Goal: Task Accomplishment & Management: Complete application form

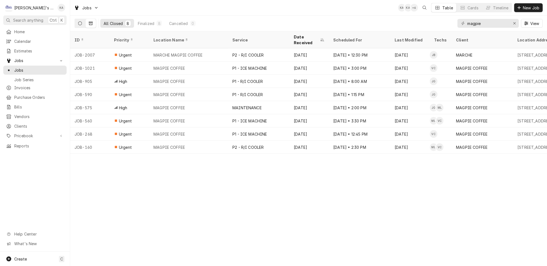
click at [78, 21] on icon "Dynamic Content Wrapper" at bounding box center [80, 23] width 4 height 4
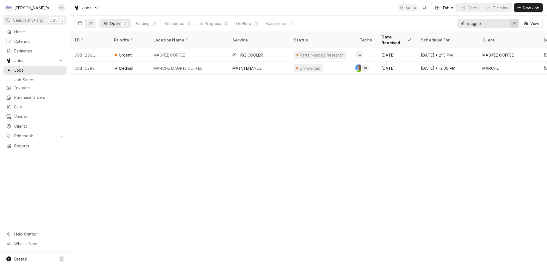
click at [516, 22] on icon "Erase input" at bounding box center [514, 23] width 2 height 2
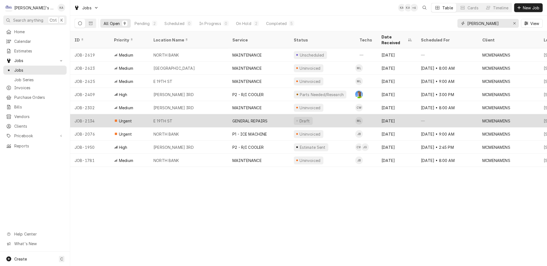
type input "MCMENAMIN"
click at [199, 115] on div "E 19TH ST" at bounding box center [188, 120] width 79 height 13
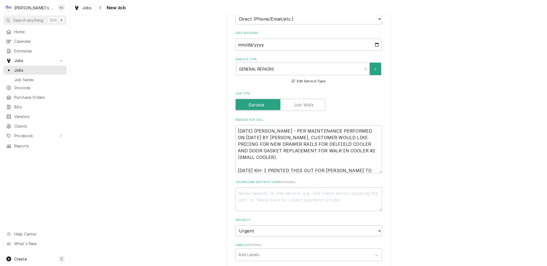
scroll to position [224, 0]
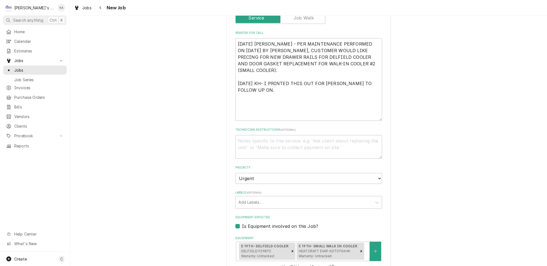
drag, startPoint x: 371, startPoint y: 80, endPoint x: 373, endPoint y: 115, distance: 34.6
click at [373, 115] on textarea "6/14/2025 SARAH - PER MAINTENANCE PERFORMED ON 5/20/2025 BY MIKAH, CUSTOMER WOU…" at bounding box center [308, 79] width 147 height 83
click at [275, 38] on textarea "6/14/2025 SARAH - PER MAINTENANCE PERFORMED ON 5/20/2025 BY MIKAH, CUSTOMER WOU…" at bounding box center [308, 79] width 147 height 83
type textarea "x"
type textarea "6/14/2025 SARAH- PER MAINTENANCE PERFORMED ON 5/20/2025 BY MIKAH, CUSTOMER WOUL…"
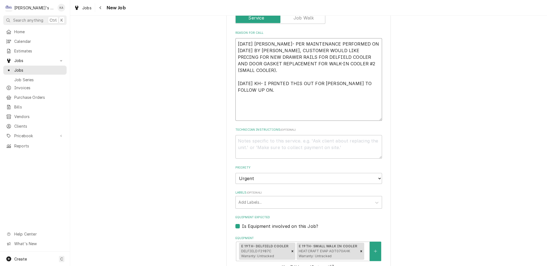
click at [277, 38] on textarea "6/14/2025 SARAH- PER MAINTENANCE PERFORMED ON 5/20/2025 BY MIKAH, CUSTOMER WOUL…" at bounding box center [308, 79] width 147 height 83
type textarea "x"
type textarea "6/14/2025 SARAH- PER MAINTENANCE PERFORMED ON 5/20/2025 BY MIKAH, CUSTOMER WOUL…"
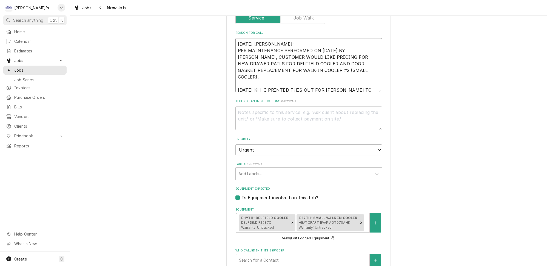
type textarea "x"
type textarea "6/14/2025 SARAH- PER MAINTENANCE PERFORMED ON 5/20/2025 BY MIKAH, CUSTOMER WOUL…"
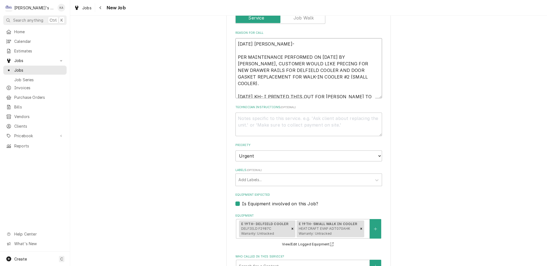
click at [281, 38] on textarea "6/14/2025 SARAH- PER MAINTENANCE PERFORMED ON 5/20/2025 BY MIKAH, CUSTOMER WOUL…" at bounding box center [308, 68] width 147 height 60
type textarea "x"
type textarea "6/14/2025 SARAH- W PER MAINTENANCE PERFORMED ON 5/20/2025 BY MIKAH, CUSTOMER WO…"
type textarea "x"
type textarea "6/14/2025 SARAH- WH PER MAINTENANCE PERFORMED ON 5/20/2025 BY MIKAH, CUSTOMER W…"
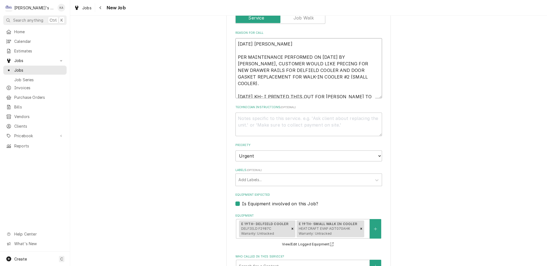
type textarea "x"
type textarea "6/14/2025 SARAH- WHI PER MAINTENANCE PERFORMED ON 5/20/2025 BY MIKAH, CUSTOMER …"
type textarea "x"
type textarea "6/14/2025 SARAH- WHIL PER MAINTENANCE PERFORMED ON 5/20/2025 BY MIKAH, CUSTOMER…"
type textarea "x"
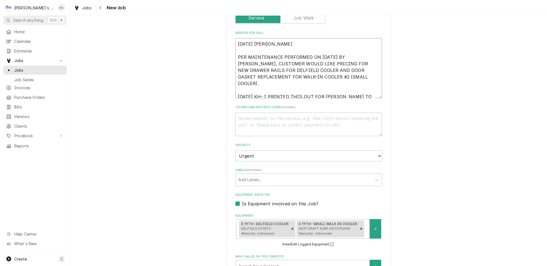
type textarea "6/14/2025 SARAH- WHILE PER MAINTENANCE PERFORMED ON 5/20/2025 BY MIKAH, CUSTOME…"
type textarea "x"
type textarea "6/14/2025 SARAH- WHILE PER MAINTENANCE PERFORMED ON 5/20/2025 BY MIKAH, CUSTOME…"
type textarea "x"
type textarea "6/14/2025 SARAH- WHILE P PER MAINTENANCE PERFORMED ON 5/20/2025 BY MIKAH, CUSTO…"
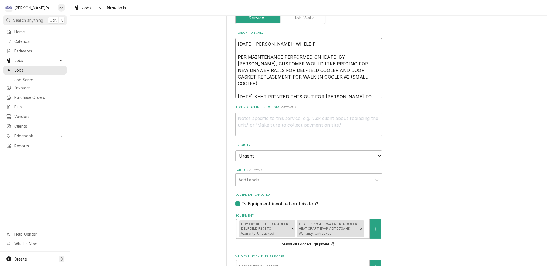
type textarea "x"
type textarea "6/14/2025 SARAH- WHILE PE PER MAINTENANCE PERFORMED ON 5/20/2025 BY MIKAH, CUST…"
type textarea "x"
type textarea "6/14/2025 SARAH- WHILE PER PER MAINTENANCE PERFORMED ON 5/20/2025 BY MIKAH, CUS…"
type textarea "x"
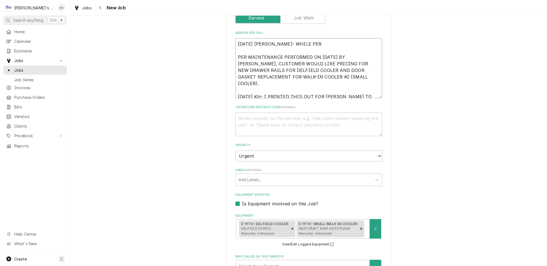
type textarea "6/14/2025 SARAH- WHILE PERF PER MAINTENANCE PERFORMED ON 5/20/2025 BY MIKAH, CU…"
type textarea "x"
type textarea "6/14/2025 SARAH- WHILE PERFO PER MAINTENANCE PERFORMED ON 5/20/2025 BY MIKAH, C…"
type textarea "x"
type textarea "6/14/2025 SARAH- WHILE PERFOR PER MAINTENANCE PERFORMED ON 5/20/2025 BY MIKAH, …"
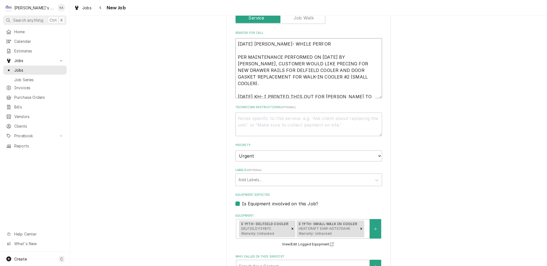
type textarea "x"
type textarea "6/14/2025 SARAH- WHILE PERFORM PER MAINTENANCE PERFORMED ON 5/20/2025 BY MIKAH,…"
type textarea "x"
type textarea "6/14/2025 SARAH- WHILE PERFORMI PER MAINTENANCE PERFORMED ON 5/20/2025 BY MIKAH…"
type textarea "x"
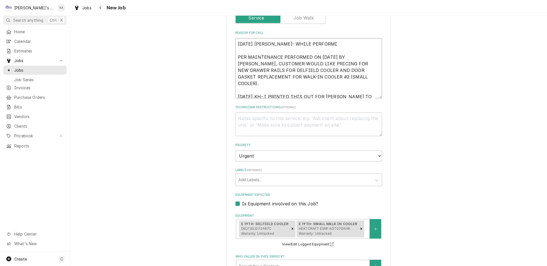
type textarea "6/14/2025 SARAH- WHILE PERFORMIN PER MAINTENANCE PERFORMED ON 5/20/2025 BY MIKA…"
type textarea "x"
type textarea "6/14/2025 SARAH- WHILE PERFORMING PER MAINTENANCE PERFORMED ON 5/20/2025 BY MIK…"
type textarea "x"
type textarea "6/14/2025 SARAH- WHILE PERFORMING PER MAINTENANCE PERFORMED ON 5/20/2025 BY MIK…"
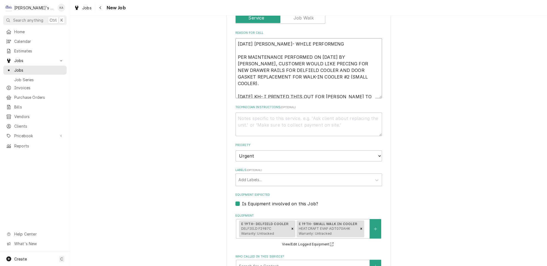
type textarea "x"
type textarea "6/14/2025 SARAH- WHILE PERFORMING M PER MAINTENANCE PERFORMED ON 5/20/2025 BY M…"
type textarea "x"
type textarea "6/14/2025 SARAH- WHILE PERFORMING MA PER MAINTENANCE PERFORMED ON 5/20/2025 BY …"
type textarea "x"
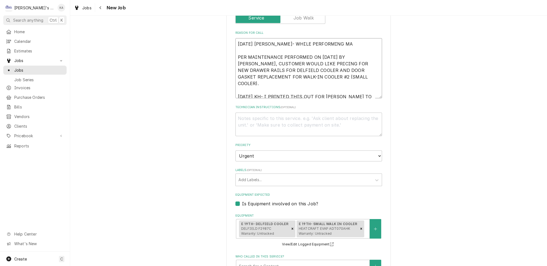
type textarea "6/14/2025 SARAH- WHILE PERFORMING MAI PER MAINTENANCE PERFORMED ON 5/20/2025 BY…"
type textarea "x"
type textarea "6/14/2025 SARAH- WHILE PERFORMING MAIN PER MAINTENANCE PERFORMED ON 5/20/2025 B…"
type textarea "x"
type textarea "6/14/2025 SARAH- WHILE PERFORMING MAINT PER MAINTENANCE PERFORMED ON 5/20/2025 …"
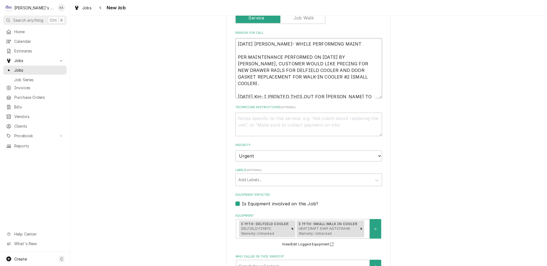
type textarea "x"
type textarea "6/14/2025 SARAH- WHILE PERFORMING MAINTE PER MAINTENANCE PERFORMED ON 5/20/2025…"
type textarea "x"
type textarea "6/14/2025 SARAH- WHILE PERFORMING MAINTEN PER MAINTENANCE PERFORMED ON 5/20/202…"
type textarea "x"
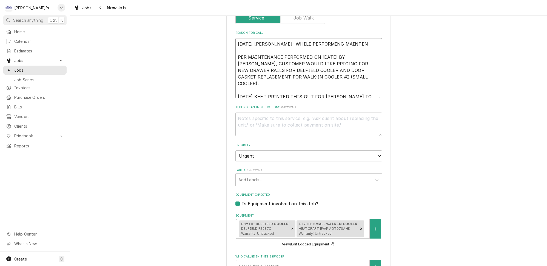
type textarea "6/14/2025 SARAH- WHILE PERFORMING MAINTENA PER MAINTENANCE PERFORMED ON 5/20/20…"
type textarea "x"
type textarea "6/14/2025 SARAH- WHILE PERFORMING MAINTENAN PER MAINTENANCE PERFORMED ON 5/20/2…"
type textarea "x"
type textarea "6/14/2025 SARAH- WHILE PERFORMING MAINTENANC PER MAINTENANCE PERFORMED ON 5/20/…"
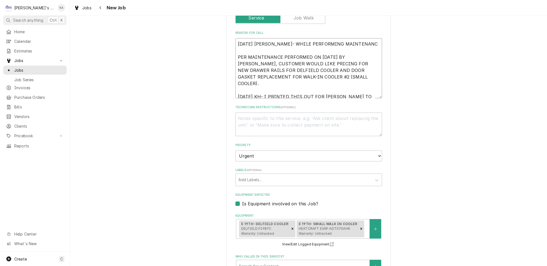
type textarea "x"
type textarea "6/14/2025 SARAH- WHILE PERFORMING MAINTENANCE PER MAINTENANCE PERFORMED ON 5/20…"
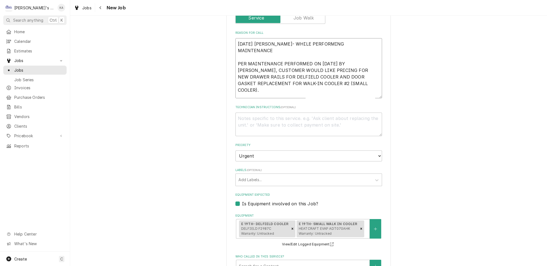
type textarea "x"
type textarea "6/14/2025 SARAH- WHILE PERFORMING MAINTENANCE PER MAINTENANCE PERFORMED ON 5/20…"
type textarea "x"
type textarea "6/14/2025 SARAH- WHILE PERFORMING MAINTENANCE M PER MAINTENANCE PERFORMED ON 5/…"
type textarea "x"
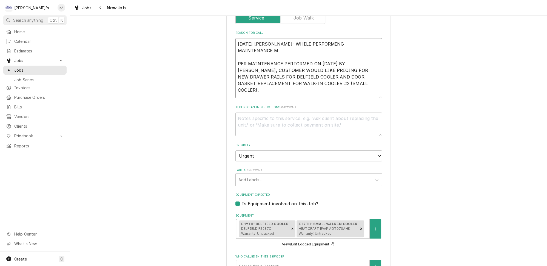
type textarea "6/14/2025 SARAH- WHILE PERFORMING MAINTENANCE MI PER MAINTENANCE PERFORMED ON 5…"
type textarea "x"
type textarea "6/14/2025 SARAH- WHILE PERFORMING MAINTENANCE MIK PER MAINTENANCE PERFORMED ON …"
type textarea "x"
type textarea "6/14/2025 SARAH- WHILE PERFORMING MAINTENANCE MIKA PER MAINTENANCE PERFORMED ON…"
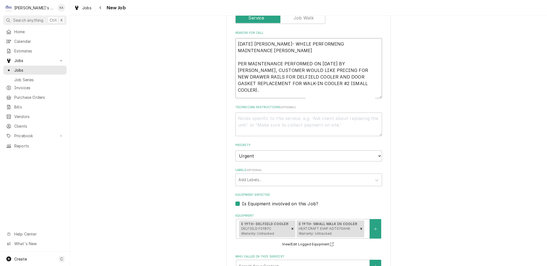
type textarea "x"
type textarea "6/14/2025 SARAH- WHILE PERFORMING MAINTENANCE MIKAH PER MAINTENANCE PERFORMED O…"
type textarea "x"
type textarea "6/14/2025 SARAH- WHILE PERFORMING MAINTENANCE MIKAH PER MAINTENANCE PERFORMED O…"
type textarea "x"
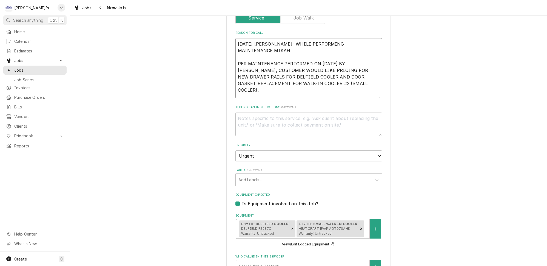
type textarea "6/14/2025 SARAH- WHILE PERFORMING MAINTENANCE MIKAH F PER MAINTENANCE PERFORMED…"
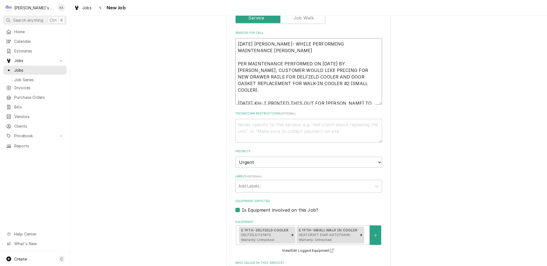
type textarea "x"
type textarea "6/14/2025 SARAH- WHILE PERFORMING MAINTENANCE MIKAH FO PER MAINTENANCE PERFORME…"
type textarea "x"
type textarea "6/14/2025 SARAH- WHILE PERFORMING MAINTENANCE MIKAH FOU PER MAINTENANCE PERFORM…"
type textarea "x"
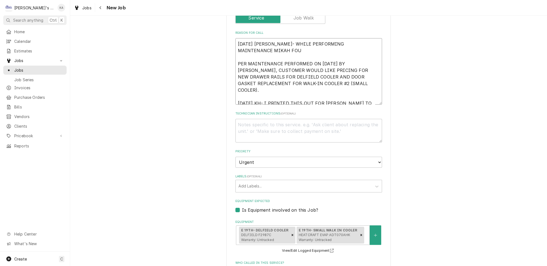
type textarea "6/14/2025 SARAH- WHILE PERFORMING MAINTENANCE MIKAH FOUN PER MAINTENANCE PERFOR…"
type textarea "x"
type textarea "6/14/2025 SARAH- WHILE PERFORMING MAINTENANCE MIKAH FOUND PER MAINTENANCE PERFO…"
type textarea "x"
type textarea "6/14/2025 SARAH- WHILE PERFORMING MAINTENANCE MIKAH FOUNDT PER MAINTENANCE PERF…"
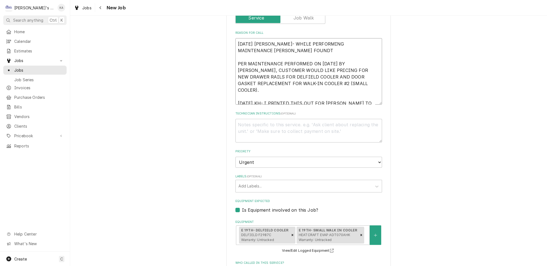
type textarea "x"
type textarea "6/14/2025 SARAH- WHILE PERFORMING MAINTENANCE MIKAH FOUND PER MAINTENANCE PERFO…"
type textarea "x"
type textarea "6/14/2025 SARAH- WHILE PERFORMING MAINTENANCE MIKAH FOUNDO PER MAINTENANCE PERF…"
type textarea "x"
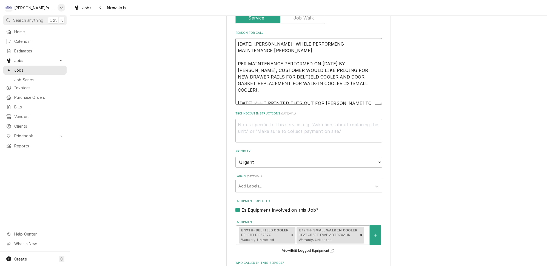
type textarea "6/14/2025 SARAH- WHILE PERFORMING MAINTENANCE MIKAH FOUNDON PER MAINTENANCE PER…"
type textarea "x"
type textarea "6/14/2025 SARAH- WHILE PERFORMING MAINTENANCE MIKAH FOUNDONE PER MAINTENANCE PE…"
type textarea "x"
type textarea "6/14/2025 SARAH- WHILE PERFORMING MAINTENANCE MIKAH FOUNDONE PER MAINTENANCE PE…"
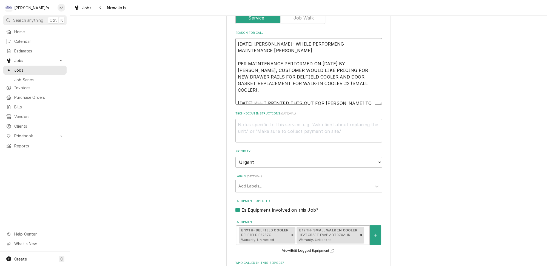
type textarea "x"
type textarea "6/14/2025 SARAH- WHILE PERFORMING MAINTENANCE MIKAH FOUNDONE O PER MAINTENANCE …"
type textarea "x"
type textarea "6/14/2025 SARAH- WHILE PERFORMING MAINTENANCE MIKAH FOUNDONE OF PER MAINTENANCE…"
type textarea "x"
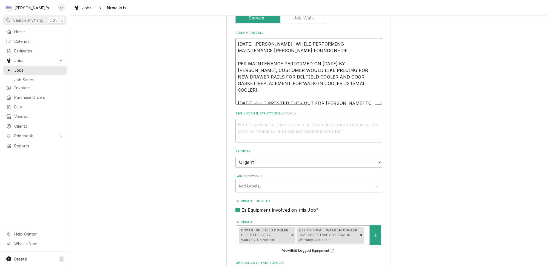
type textarea "6/14/2025 SARAH- WHILE PERFORMING MAINTENANCE MIKAH FOUNDONE OF PER MAINTENANCE…"
type textarea "x"
type textarea "6/14/2025 SARAH- WHILE PERFORMING MAINTENANCE MIKAH FOUNDONE OF T PER MAINTENAN…"
type textarea "x"
type textarea "6/14/2025 SARAH- WHILE PERFORMING MAINTENANCE MIKAH FOUNDONE OF TH PER MAINTENA…"
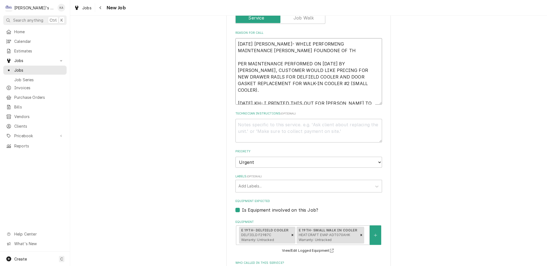
type textarea "x"
type textarea "6/14/2025 SARAH- WHILE PERFORMING MAINTENANCE MIKAH FOUNDONE OF THE PER MAINTEN…"
type textarea "x"
type textarea "6/14/2025 SARAH- WHILE PERFORMING MAINTENANCE MIKAH FOUNDONE OF THE PER MAINTEN…"
type textarea "x"
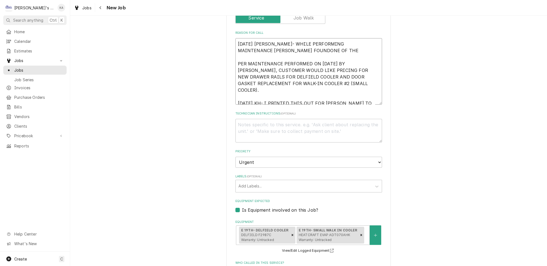
type textarea "6/14/2025 SARAH- WHILE PERFORMING MAINTENANCE MIKAH FOUNDONE OF THE D PER MAINT…"
type textarea "x"
type textarea "6/14/2025 SARAH- WHILE PERFORMING MAINTENANCE MIKAH FOUNDONE OF THE DE PER MAIN…"
type textarea "x"
type textarea "6/14/2025 SARAH- WHILE PERFORMING MAINTENANCE MIKAH FOUNDONE OF THE DEL PER MAI…"
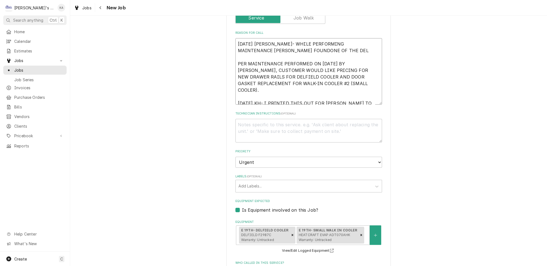
type textarea "x"
type textarea "6/14/2025 SARAH- WHILE PERFORMING MAINTENANCE MIKAH FOUNDONE OF THE DELF PER MA…"
type textarea "x"
type textarea "6/14/2025 SARAH- WHILE PERFORMING MAINTENANCE MIKAH FOUNDONE OF THE DELFI PER M…"
type textarea "x"
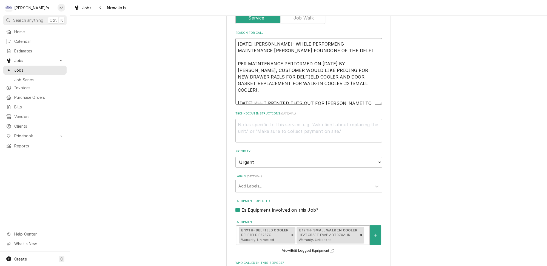
type textarea "6/14/2025 SARAH- WHILE PERFORMING MAINTENANCE MIKAH FOUNDONE OF THE DELFIE PER …"
type textarea "x"
type textarea "6/14/2025 SARAH- WHILE PERFORMING MAINTENANCE MIKAH FOUNDONE OF THE DELFIEL PER…"
type textarea "x"
type textarea "6/14/2025 SARAH- WHILE PERFORMING MAINTENANCE MIKAH FOUNDONE OF THE DELFIELD PE…"
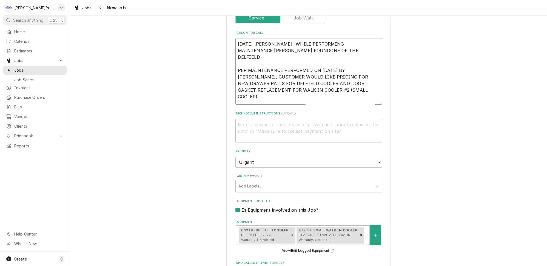
type textarea "x"
type textarea "6/14/2025 SARAH- WHILE PERFORMING MAINTENANCE MIKAH FOUNDONE OF THE DELFIELD PE…"
type textarea "x"
type textarea "6/14/2025 SARAH- WHILE PERFORMING MAINTENANCE MIKAH FOUNDONE OF THE DELFIELD D …"
type textarea "x"
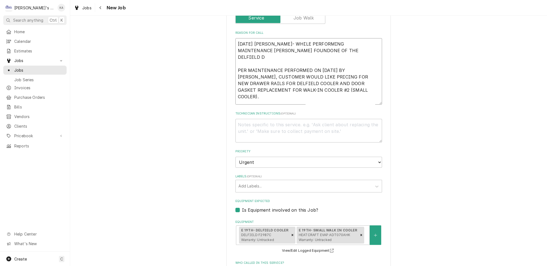
type textarea "6/14/2025 SARAH- WHILE PERFORMING MAINTENANCE MIKAH FOUNDONE OF THE DELFIELD DR…"
type textarea "x"
type textarea "6/14/2025 SARAH- WHILE PERFORMING MAINTENANCE MIKAH FOUNDONE OF THE DELFIELD DR…"
type textarea "x"
type textarea "6/14/2025 SARAH- WHILE PERFORMING MAINTENANCE MIKAH FOUNDONE OF THE DELFIELD DR…"
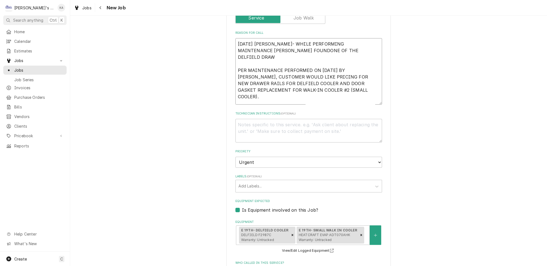
type textarea "x"
type textarea "6/14/2025 SARAH- WHILE PERFORMING MAINTENANCE MIKAH FOUNDONE OF THE DELFIELD DR…"
type textarea "x"
type textarea "6/14/2025 SARAH- WHILE PERFORMING MAINTENANCE MIKAH FOUNDONE OF THE DELFIELD DR…"
type textarea "x"
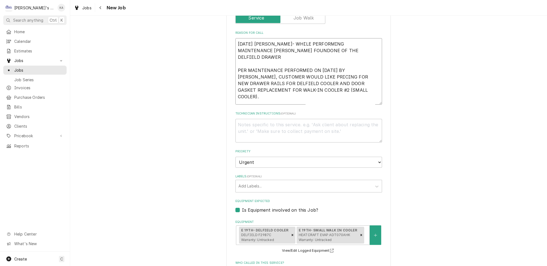
type textarea "6/14/2025 SARAH- WHILE PERFORMING MAINTENANCE MIKAH FOUNDONE OF THE DELFIELD DR…"
type textarea "x"
type textarea "6/14/2025 SARAH- WHILE PERFORMING MAINTENANCE MIKAH FOUNDONE OF THE DELFIELD DR…"
type textarea "x"
type textarea "6/14/2025 SARAH- WHILE PERFORMING MAINTENANCE MIKAH FOUNDONE OF THE DELFIELD DR…"
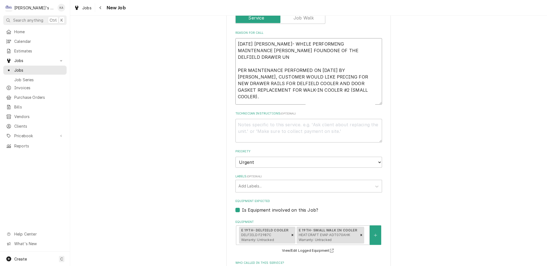
type textarea "x"
type textarea "6/14/2025 SARAH- WHILE PERFORMING MAINTENANCE MIKAH FOUNDONE OF THE DELFIELD DR…"
type textarea "x"
type textarea "6/14/2025 SARAH- WHILE PERFORMING MAINTENANCE MIKAH FOUNDONE OF THE DELFIELD DR…"
type textarea "x"
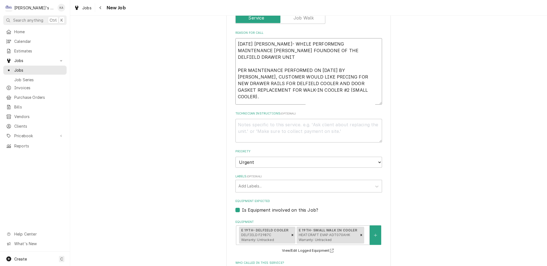
type textarea "6/14/2025 SARAH- WHILE PERFORMING MAINTENANCE MIKAH FOUNDONE OF THE DELFIELD DR…"
type textarea "x"
type textarea "6/14/2025 SARAH- WHILE PERFORMING MAINTENANCE MIKAH FOUNDONE OF THE DELFIELD DR…"
type textarea "x"
type textarea "6/14/2025 SARAH- WHILE PERFORMING MAINTENANCE MIKAH FOUNDONE OF THE DELFIELD DR…"
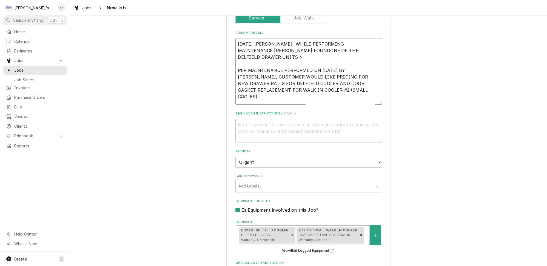
type textarea "x"
type textarea "6/14/2025 SARAH- WHILE PERFORMING MAINTENANCE MIKAH FOUNDONE OF THE DELFIELD DR…"
type textarea "x"
type textarea "6/14/2025 SARAH- WHILE PERFORMING MAINTENANCE MIKAH FOUNDONE OF THE DELFIELD DR…"
type textarea "x"
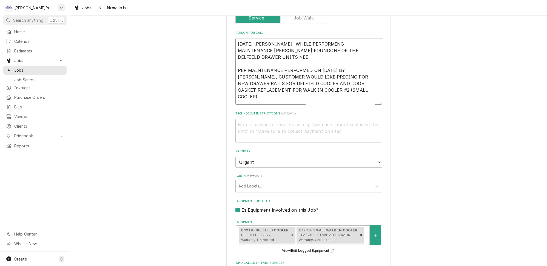
type textarea "6/14/2025 SARAH- WHILE PERFORMING MAINTENANCE MIKAH FOUNDONE OF THE DELFIELD DR…"
type textarea "x"
type textarea "6/14/2025 SARAH- WHILE PERFORMING MAINTENANCE MIKAH FOUNDONE OF THE DELFIELD DR…"
type textarea "x"
type textarea "6/14/2025 SARAH- WHILE PERFORMING MAINTENANCE MIKAH FOUNDONE OF THE DELFIELD DR…"
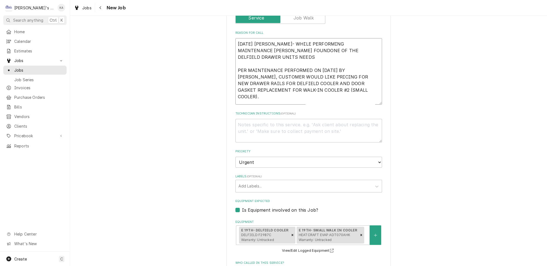
type textarea "x"
type textarea "6/14/2025 SARAH- WHILE PERFORMING MAINTENANCE MIKAH FOUNDONE OF THE DELFIELD DR…"
type textarea "x"
type textarea "6/14/2025 SARAH- WHILE PERFORMING MAINTENANCE MIKAH FOUNDONE OF THE DELFIELD DR…"
type textarea "x"
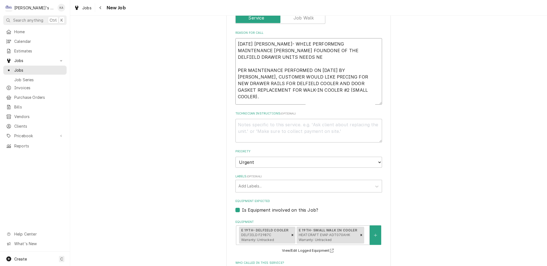
type textarea "6/14/2025 SARAH- WHILE PERFORMING MAINTENANCE MIKAH FOUNDONE OF THE DELFIELD DR…"
type textarea "x"
type textarea "6/14/2025 SARAH- WHILE PERFORMING MAINTENANCE MIKAH FOUNDONE OF THE DELFIELD DR…"
type textarea "x"
type textarea "6/14/2025 SARAH- WHILE PERFORMING MAINTENANCE MIKAH FOUNDONE OF THE DELFIELD DR…"
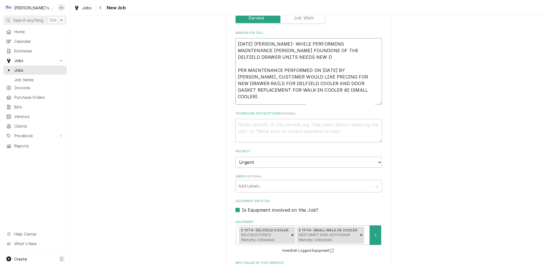
type textarea "x"
type textarea "6/14/2025 SARAH- WHILE PERFORMING MAINTENANCE MIKAH FOUNDONE OF THE DELFIELD DR…"
type textarea "x"
type textarea "6/14/2025 SARAH- WHILE PERFORMING MAINTENANCE MIKAH FOUNDONE OF THE DELFIELD DR…"
type textarea "x"
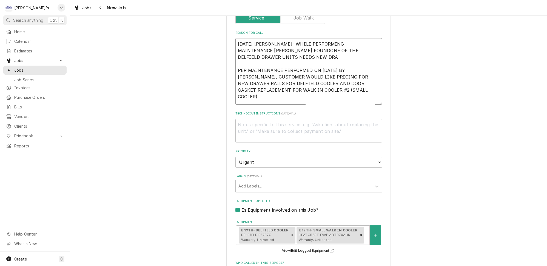
type textarea "6/14/2025 SARAH- WHILE PERFORMING MAINTENANCE MIKAH FOUNDONE OF THE DELFIELD DR…"
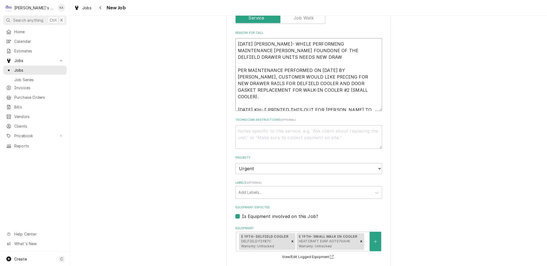
type textarea "x"
type textarea "6/14/2025 SARAH- WHILE PERFORMING MAINTENANCE MIKAH FOUNDONE OF THE DELFIELD DR…"
type textarea "x"
type textarea "6/14/2025 SARAH- WHILE PERFORMING MAINTENANCE MIKAH FOUNDONE OF THE DELFIELD DR…"
type textarea "x"
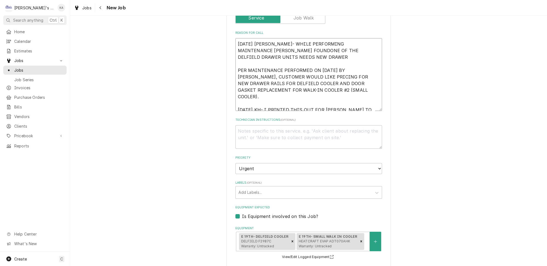
type textarea "6/14/2025 SARAH- WHILE PERFORMING MAINTENANCE MIKAH FOUNDONE OF THE DELFIELD DR…"
type textarea "x"
type textarea "6/14/2025 SARAH- WHILE PERFORMING MAINTENANCE MIKAH FOUNDONE OF THE DELFIELD DR…"
type textarea "x"
type textarea "6/14/2025 SARAH- WHILE PERFORMING MAINTENANCE MIKAH FOUNDONE OF THE DELFIELD DR…"
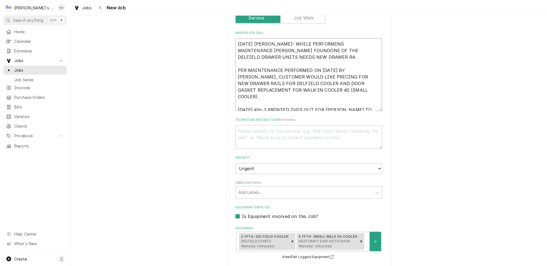
type textarea "x"
type textarea "6/14/2025 SARAH- WHILE PERFORMING MAINTENANCE MIKAH FOUNDONE OF THE DELFIELD DR…"
type textarea "x"
type textarea "6/14/2025 SARAH- WHILE PERFORMING MAINTENANCE MIKAH FOUNDONE OF THE DELFIELD DR…"
type textarea "x"
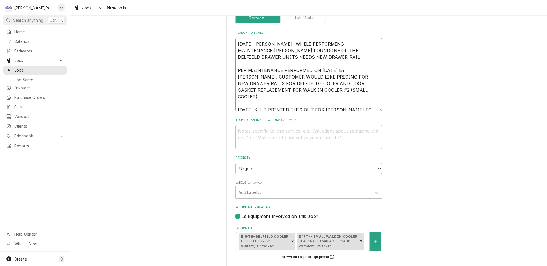
type textarea "6/14/2025 SARAH- WHILE PERFORMING MAINTENANCE MIKAH FOUNDONE OF THE DELFIELD DR…"
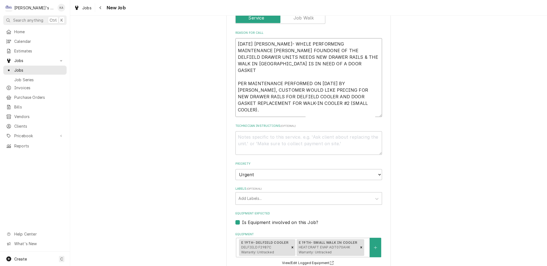
drag, startPoint x: 283, startPoint y: 51, endPoint x: 274, endPoint y: 52, distance: 8.6
click at [274, 52] on textarea "6/14/2025 SARAH- WHILE PERFORMING MAINTENANCE MIKAH FOUNDONE OF THE DELFIELD DR…" at bounding box center [308, 77] width 147 height 79
click at [312, 50] on textarea "6/14/2025 SARAH- WHILE PERFORMING MAINTENANCE MIKAH FOUNDONE OF THE DELFIELD DR…" at bounding box center [308, 77] width 147 height 79
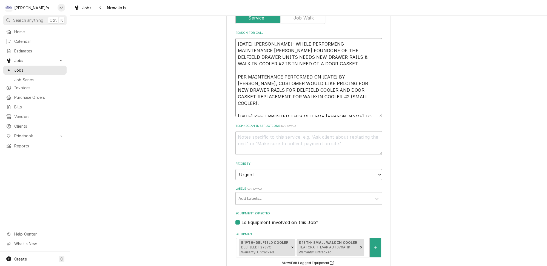
click at [353, 51] on textarea "6/14/2025 SARAH- WHILE PERFORMING MAINTENANCE MIKAH FOUNDONE OF THE DELFIELD DR…" at bounding box center [308, 77] width 147 height 79
click at [270, 58] on textarea "6/14/2025 SARAH- WHILE PERFORMING MAINTENANCE MIKAH FOUNDONE OF THE DELFIELD DR…" at bounding box center [308, 77] width 147 height 79
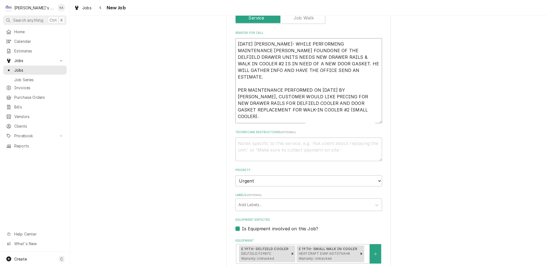
drag, startPoint x: 320, startPoint y: 95, endPoint x: 236, endPoint y: 77, distance: 85.8
click at [236, 77] on textarea "6/14/2025 SARAH- WHILE PERFORMING MAINTENANCE MIKAH FOUNDONE OF THE DELFIELD DR…" at bounding box center [308, 80] width 147 height 85
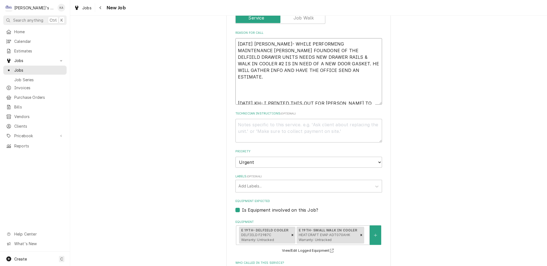
click at [237, 88] on textarea "6/14/2025 SARAH- WHILE PERFORMING MAINTENANCE MIKAH FOUNDONE OF THE DELFIELD DR…" at bounding box center [308, 71] width 147 height 66
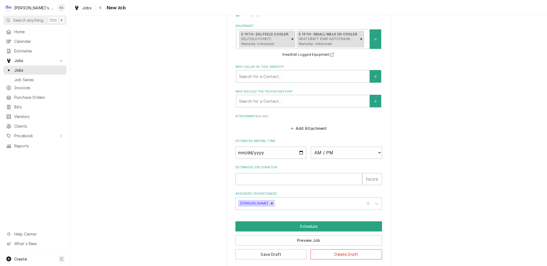
scroll to position [424, 0]
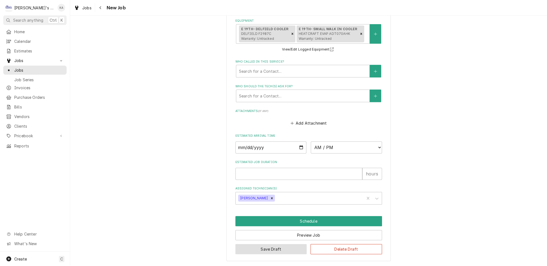
click at [271, 252] on button "Save Draft" at bounding box center [271, 249] width 72 height 10
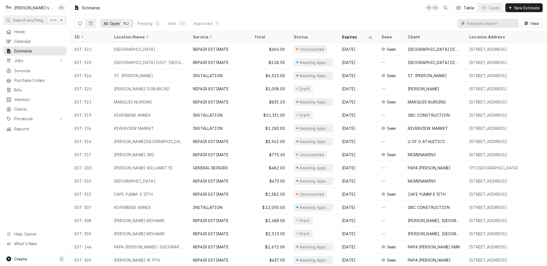
click at [481, 21] on input "Dynamic Content Wrapper" at bounding box center [491, 23] width 49 height 9
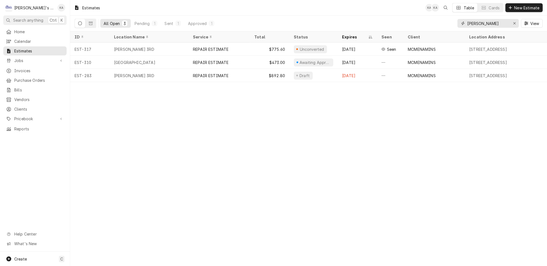
type input "[PERSON_NAME]"
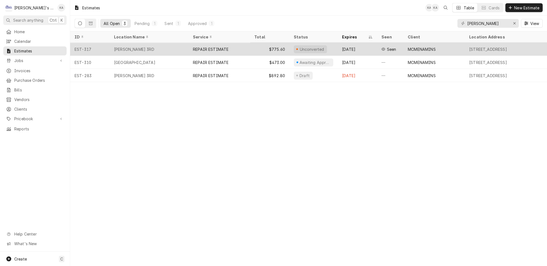
click at [175, 43] on div "[PERSON_NAME] 3RD" at bounding box center [149, 48] width 79 height 13
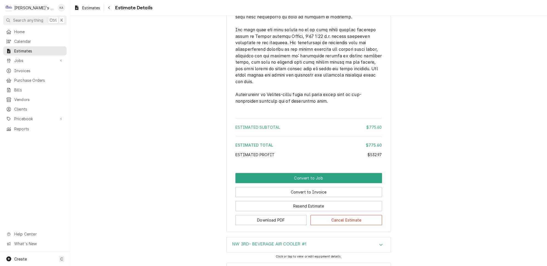
scroll to position [896, 0]
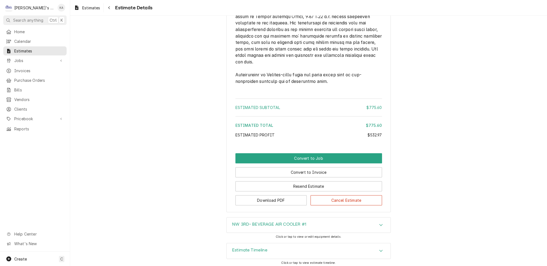
click at [379, 248] on icon "Accordion Header" at bounding box center [381, 250] width 4 height 4
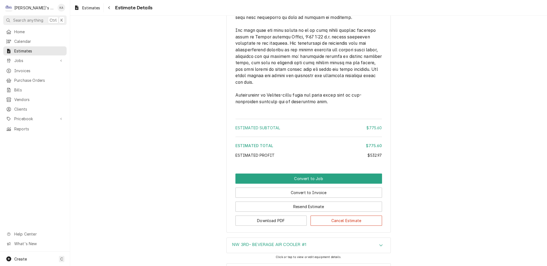
scroll to position [1032, 0]
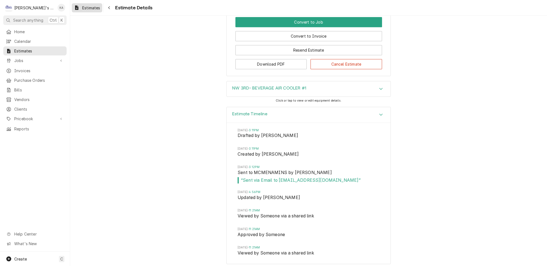
click at [92, 7] on span "Estimates" at bounding box center [91, 8] width 18 height 6
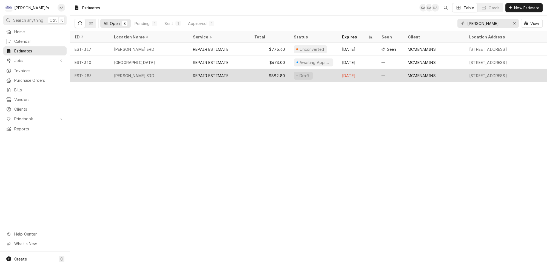
click at [159, 72] on div "MCMENAMIN'S NW 3RD" at bounding box center [149, 75] width 79 height 13
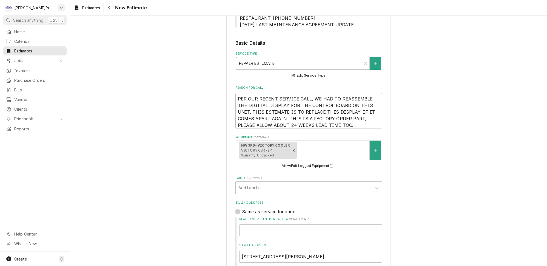
scroll to position [117, 0]
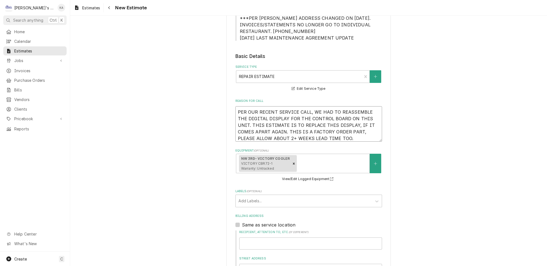
click at [238, 107] on textarea "PER OUR RECENT SERVICE CALL, WE HAD TO REASSEMBLE THE DIGITAL DISPLAY FOR THE C…" at bounding box center [308, 123] width 147 height 35
type textarea "x"
type textarea "9PER OUR RECENT SERVICE CALL, WE HAD TO REASSEMBLE THE DIGITAL DISPLAY FOR THE …"
type textarea "x"
type textarea "9/PER OUR RECENT SERVICE CALL, WE HAD TO REASSEMBLE THE DIGITAL DISPLAY FOR THE…"
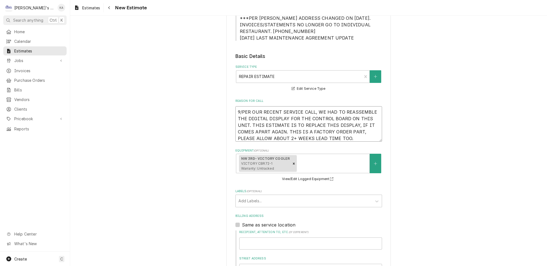
type textarea "x"
type textarea "9/4PER OUR RECENT SERVICE CALL, WE HAD TO REASSEMBLE THE DIGITAL DISPLAY FOR TH…"
type textarea "x"
type textarea "9/4/PER OUR RECENT SERVICE CALL, WE HAD TO REASSEMBLE THE DIGITAL DISPLAY FOR T…"
type textarea "x"
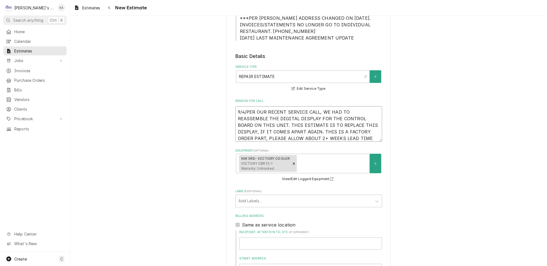
type textarea "9/4/2PER OUR RECENT SERVICE CALL, WE HAD TO REASSEMBLE THE DIGITAL DISPLAY FOR …"
type textarea "x"
type textarea "9/4/20PER OUR RECENT SERVICE CALL, WE HAD TO REASSEMBLE THE DIGITAL DISPLAY FOR…"
type textarea "x"
type textarea "9/4/202PER OUR RECENT SERVICE CALL, WE HAD TO REASSEMBLE THE DIGITAL DISPLAY FO…"
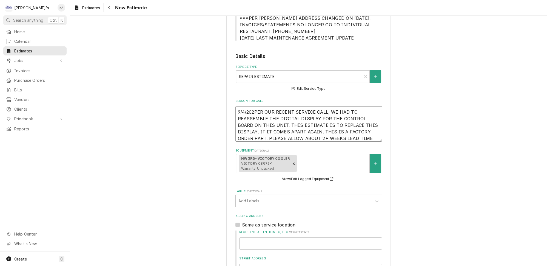
type textarea "x"
type textarea "9/4/2025PER OUR RECENT SERVICE CALL, WE HAD TO REASSEMBLE THE DIGITAL DISPLAY F…"
type textarea "x"
type textarea "9/4/2025 PER OUR RECENT SERVICE CALL, WE HAD TO REASSEMBLE THE DIGITAL DISPLAY …"
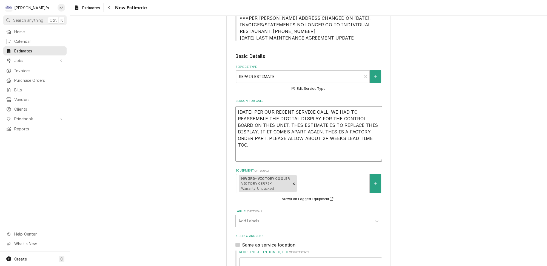
drag, startPoint x: 372, startPoint y: 136, endPoint x: 376, endPoint y: 156, distance: 20.4
type textarea "x"
type textarea "9/4/2025 EPER OUR RECENT SERVICE CALL, WE HAD TO REASSEMBLE THE DIGITAL DISPLAY…"
type textarea "x"
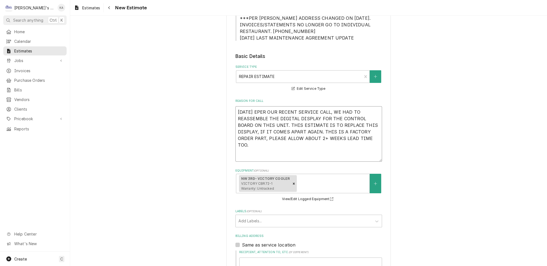
type textarea "9/4/2025 ESPER OUR RECENT SERVICE CALL, WE HAD TO REASSEMBLE THE DIGITAL DISPLA…"
type textarea "x"
type textarea "9/4/2025 ESTPER OUR RECENT SERVICE CALL, WE HAD TO REASSEMBLE THE DIGITAL DISPL…"
type textarea "x"
type textarea "9/4/2025 ESTIPER OUR RECENT SERVICE CALL, WE HAD TO REASSEMBLE THE DIGITAL DISP…"
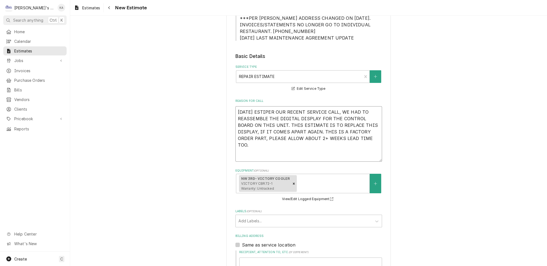
type textarea "x"
type textarea "9/4/2025 ESTIMPER OUR RECENT SERVICE CALL, WE HAD TO REASSEMBLE THE DIGITAL DIS…"
type textarea "x"
type textarea "9/4/2025 ESTIMAPER OUR RECENT SERVICE CALL, WE HAD TO REASSEMBLE THE DIGITAL DI…"
type textarea "x"
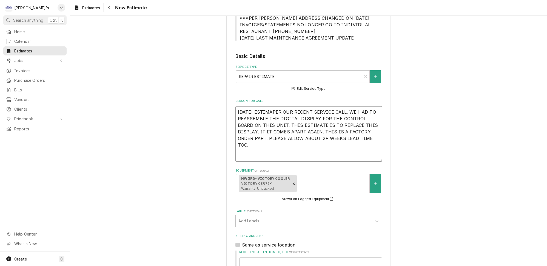
type textarea "9/4/2025 ESTIMATPER OUR RECENT SERVICE CALL, WE HAD TO REASSEMBLE THE DIGITAL D…"
type textarea "x"
type textarea "9/4/2025 ESTIMATEPER OUR RECENT SERVICE CALL, WE HAD TO REASSEMBLE THE DIGITAL …"
type textarea "x"
type textarea "9/4/2025 ESTIMATE PER OUR RECENT SERVICE CALL, WE HAD TO REASSEMBLE THE DIGITAL…"
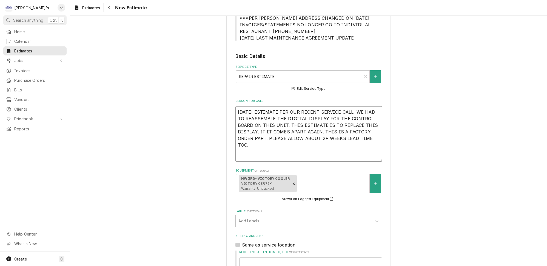
type textarea "x"
type textarea "9/4/2025 ESTIMATE TPER OUR RECENT SERVICE CALL, WE HAD TO REASSEMBLE THE DIGITA…"
type textarea "x"
type textarea "9/4/2025 ESTIMATE TOPER OUR RECENT SERVICE CALL, WE HAD TO REASSEMBLE THE DIGIT…"
type textarea "x"
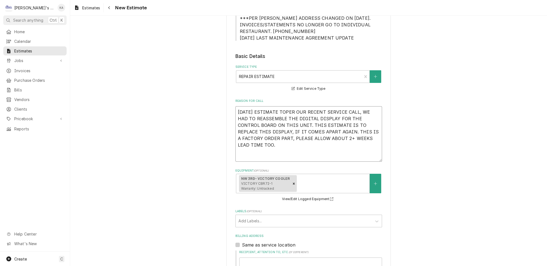
type textarea "9/4/2025 ESTIMATE TO PER OUR RECENT SERVICE CALL, WE HAD TO REASSEMBLE THE DIGI…"
type textarea "x"
type textarea "9/4/2025 ESTIMATE TO RPER OUR RECENT SERVICE CALL, WE HAD TO REASSEMBLE THE DIG…"
type textarea "x"
type textarea "9/4/2025 ESTIMATE TO PER OUR RECENT SERVICE CALL, WE HAD TO REASSEMBLE THE DIGI…"
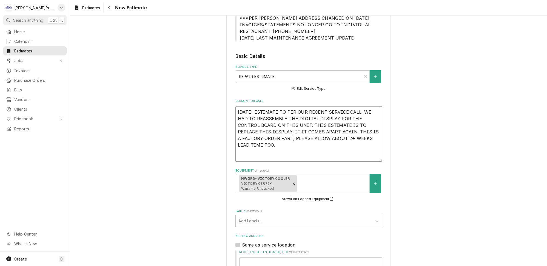
type textarea "x"
type textarea "9/4/2025 ESTIMATE TOPER OUR RECENT SERVICE CALL, WE HAD TO REASSEMBLE THE DIGIT…"
type textarea "x"
type textarea "9/4/2025 ESTIMATE TPER OUR RECENT SERVICE CALL, WE HAD TO REASSEMBLE THE DIGITA…"
type textarea "x"
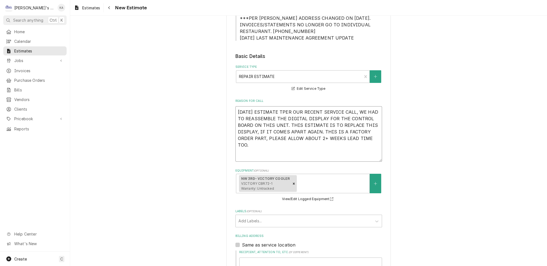
type textarea "9/4/2025 ESTIMATE PER OUR RECENT SERVICE CALL, WE HAD TO REASSEMBLE THE DIGITAL…"
type textarea "x"
type textarea "9/4/2025 ESTIMATE FPER OUR RECENT SERVICE CALL, WE HAD TO REASSEMBLE THE DIGITA…"
type textarea "x"
type textarea "9/4/2025 ESTIMATE FOPER OUR RECENT SERVICE CALL, WE HAD TO REASSEMBLE THE DIGIT…"
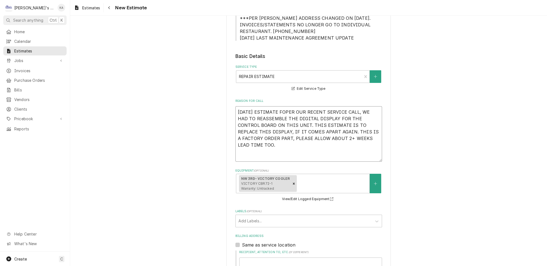
type textarea "x"
type textarea "9/4/2025 ESTIMATE FORPER OUR RECENT SERVICE CALL, WE HAD TO REASSEMBLE THE DIGI…"
type textarea "x"
type textarea "9/4/2025 ESTIMATE FOR PER OUR RECENT SERVICE CALL, WE HAD TO REASSEMBLE THE DIG…"
type textarea "x"
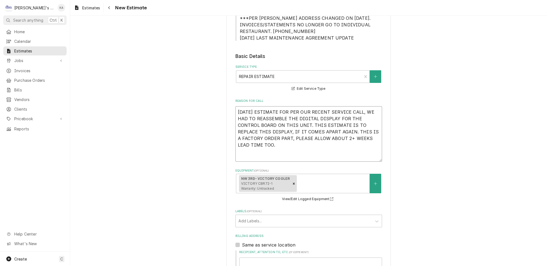
type textarea "9/4/2025 ESTIMATE FOR RPER OUR RECENT SERVICE CALL, WE HAD TO REASSEMBLE THE DI…"
type textarea "x"
type textarea "9/4/2025 ESTIMATE FOR REPER OUR RECENT SERVICE CALL, WE HAD TO REASSEMBLE THE D…"
type textarea "x"
type textarea "9/4/2025 ESTIMATE FOR REPPER OUR RECENT SERVICE CALL, WE HAD TO REASSEMBLE THE …"
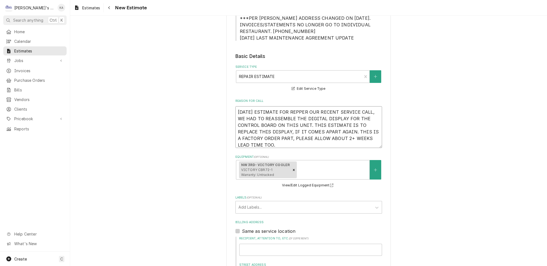
type textarea "x"
type textarea "9/4/2025 ESTIMATE FOR REPAPER OUR RECENT SERVICE CALL, WE HAD TO REASSEMBLE THE…"
type textarea "x"
type textarea "9/4/2025 ESTIMATE FOR REPAIPER OUR RECENT SERVICE CALL, WE HAD TO REASSEMBLE TH…"
type textarea "x"
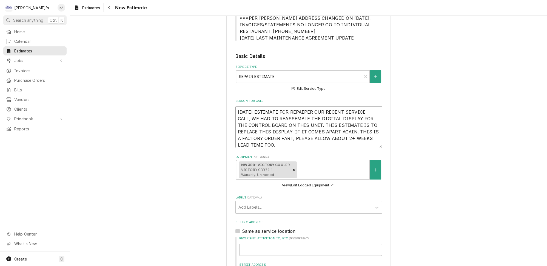
type textarea "9/4/2025 ESTIMATE FOR REPAIRPER OUR RECENT SERVICE CALL, WE HAD TO REASSEMBLE T…"
type textarea "x"
type textarea "9/4/2025 ESTIMATE FOR REPAIRSPER OUR RECENT SERVICE CALL, WE HAD TO REASSEMBLE …"
type textarea "x"
type textarea "9/4/2025 ESTIMATE FOR REPAIRS PER OUR RECENT SERVICE CALL, WE HAD TO REASSEMBLE…"
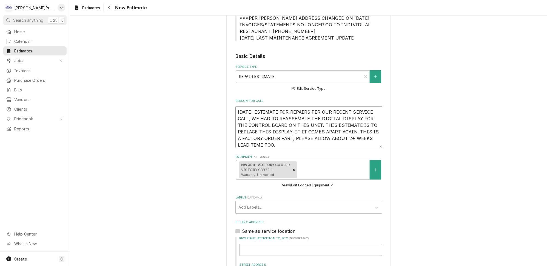
type textarea "x"
type textarea "9/4/2025 ESTIMATE FOR REPAIRS OPER OUR RECENT SERVICE CALL, WE HAD TO REASSEMBL…"
type textarea "x"
type textarea "9/4/2025 ESTIMATE FOR REPAIRS ONPER OUR RECENT SERVICE CALL, WE HAD TO REASSEMB…"
type textarea "x"
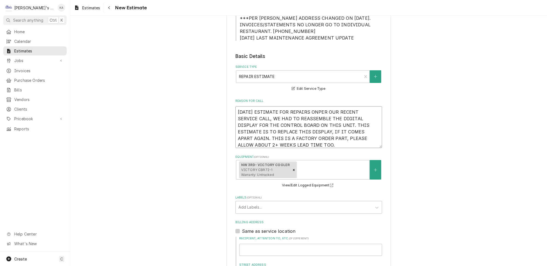
type textarea "9/4/2025 ESTIMATE FOR REPAIRS ON PER OUR RECENT SERVICE CALL, WE HAD TO REASSEM…"
type textarea "x"
type textarea "9/4/2025 ESTIMATE FOR REPAIRS ON TPER OUR RECENT SERVICE CALL, WE HAD TO REASSE…"
type textarea "x"
type textarea "9/4/2025 ESTIMATE FOR REPAIRS ON THPER OUR RECENT SERVICE CALL, WE HAD TO REASS…"
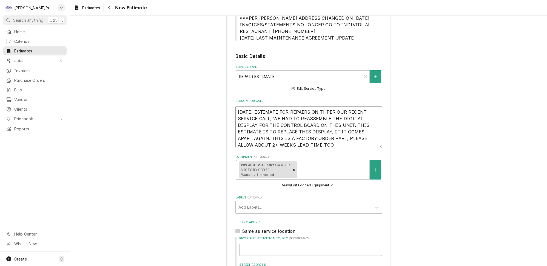
type textarea "x"
type textarea "9/4/2025 ESTIMATE FOR REPAIRS ON THEPER OUR RECENT SERVICE CALL, WE HAD TO REAS…"
type textarea "x"
type textarea "9/4/2025 ESTIMATE FOR REPAIRS ON THE PER OUR RECENT SERVICE CALL, WE HAD TO REA…"
type textarea "x"
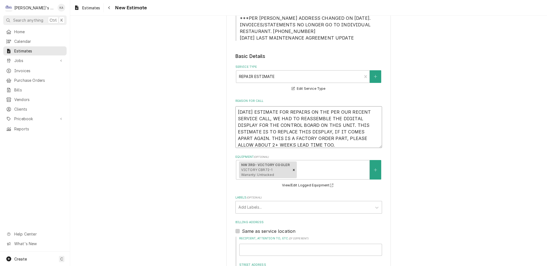
type textarea "9/4/2025 ESTIMATE FOR REPAIRS ON THE VPER OUR RECENT SERVICE CALL, WE HAD TO RE…"
type textarea "x"
type textarea "9/4/2025 ESTIMATE FOR REPAIRS ON THE VIPER OUR RECENT SERVICE CALL, WE HAD TO R…"
type textarea "x"
type textarea "9/4/2025 ESTIMATE FOR REPAIRS ON THE VICPER OUR RECENT SERVICE CALL, WE HAD TO …"
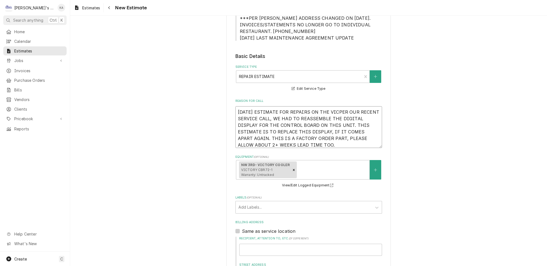
type textarea "x"
type textarea "9/4/2025 ESTIMATE FOR REPAIRS ON THE VICTPER OUR RECENT SERVICE CALL, WE HAD TO…"
type textarea "x"
type textarea "9/4/2025 ESTIMATE FOR REPAIRS ON THE VICTOPER OUR RECENT SERVICE CALL, WE HAD T…"
type textarea "x"
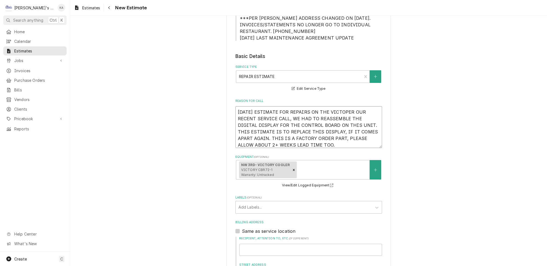
type textarea "9/4/2025 ESTIMATE FOR REPAIRS ON THE VICTORPER OUR RECENT SERVICE CALL, WE HAD …"
type textarea "x"
type textarea "9/4/2025 ESTIMATE FOR REPAIRS ON THE VICTORYPER OUR RECENT SERVICE CALL, WE HAD…"
type textarea "x"
type textarea "9/4/2025 ESTIMATE FOR REPAIRS ON THE VICTORY PER OUR RECENT SERVICE CALL, WE HA…"
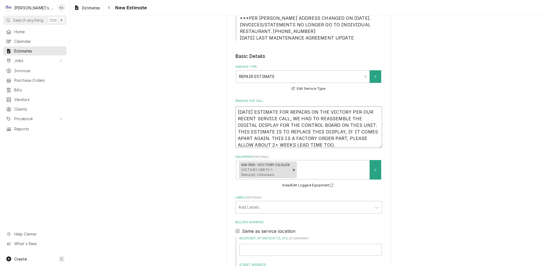
type textarea "x"
type textarea "9/4/2025 ESTIMATE FOR REPAIRS ON THE VICTORY CPER OUR RECENT SERVICE CALL, WE H…"
type textarea "x"
type textarea "9/4/2025 ESTIMATE FOR REPAIRS ON THE VICTORY COPER OUR RECENT SERVICE CALL, WE …"
type textarea "x"
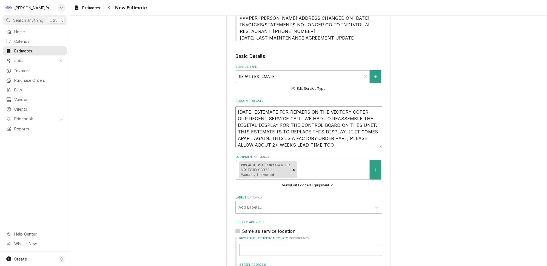
type textarea "9/4/2025 ESTIMATE FOR REPAIRS ON THE VICTORY COOPER OUR RECENT SERVICE CALL, WE…"
type textarea "x"
type textarea "9/4/2025 ESTIMATE FOR REPAIRS ON THE VICTORY COOLPER OUR RECENT SERVICE CALL, W…"
type textarea "x"
type textarea "9/4/2025 ESTIMATE FOR REPAIRS ON THE VICTORY COOLEPER OUR RECENT SERVICE CALL, …"
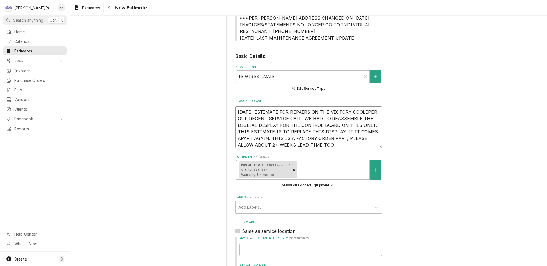
type textarea "x"
type textarea "9/4/2025 ESTIMATE FOR REPAIRS ON THE VICTORY COOLERPER OUR RECENT SERVICE CALL,…"
type textarea "x"
type textarea "9/4/2025 ESTIMATE FOR REPAIRS ON THE VICTORY COOLER PER OUR RECENT SERVICE CALL…"
type textarea "x"
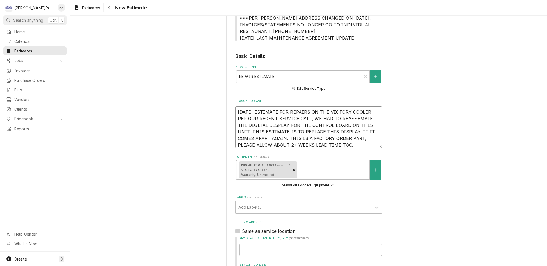
type textarea "9/4/2025 ESTIMATE FOR REPAIRS ON THE VICTORY COOLER PER OUR RECENT SERVICE CALL…"
type textarea "x"
type textarea "9/4/2025 ESTIMATE FOR REPAIRS ON THE VICTORY COOLER PER OUR RECENT SERVICE CALL…"
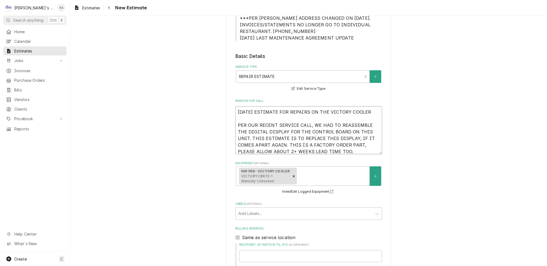
click at [369, 108] on textarea "9/4/2025 ESTIMATE FOR REPAIRS ON THE VICTORY COOLER PER OUR RECENT SERVICE CALL…" at bounding box center [308, 130] width 147 height 48
type textarea "x"
type textarea "9/4/2025 ESTIMATE FOR REPAIRS ON THE VICTORY COOLER T PER OUR RECENT SERVICE CA…"
type textarea "x"
type textarea "9/4/2025 ESTIMATE FOR REPAIRS ON THE VICTORY COOLER TH PER OUR RECENT SERVICE C…"
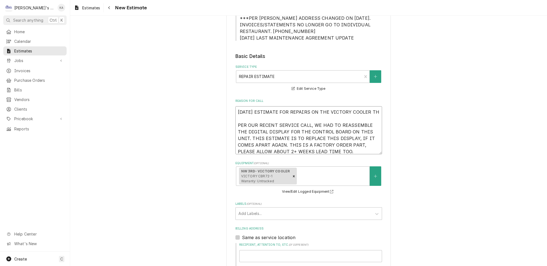
type textarea "x"
type textarea "9/4/2025 ESTIMATE FOR REPAIRS ON THE VICTORY COOLER THA PER OUR RECENT SERVICE …"
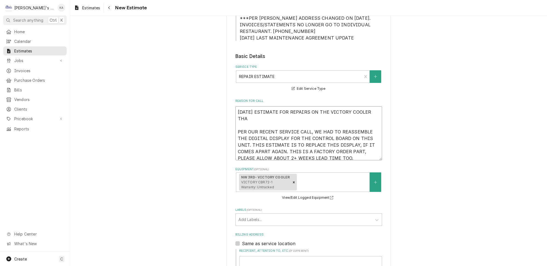
type textarea "x"
type textarea "9/4/2025 ESTIMATE FOR REPAIRS ON THE VICTORY COOLER THAT PER OUR RECENT SERVICE…"
type textarea "x"
type textarea "9/4/2025 ESTIMATE FOR REPAIRS ON THE VICTORY COOLER THAT PER OUR RECENT SERVICE…"
type textarea "x"
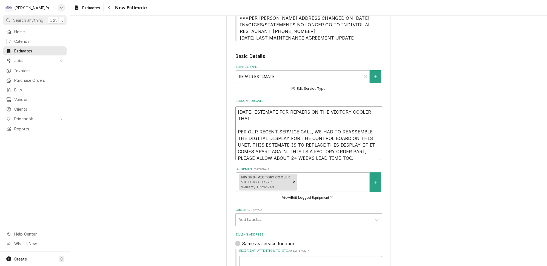
type textarea "9/4/2025 ESTIMATE FOR REPAIRS ON THE VICTORY COOLER THAT W PER OUR RECENT SERVI…"
type textarea "x"
type textarea "9/4/2025 ESTIMATE FOR REPAIRS ON THE VICTORY COOLER THAT WA PER OUR RECENT SERV…"
type textarea "x"
type textarea "9/4/2025 ESTIMATE FOR REPAIRS ON THE VICTORY COOLER THAT WAS PER OUR RECENT SER…"
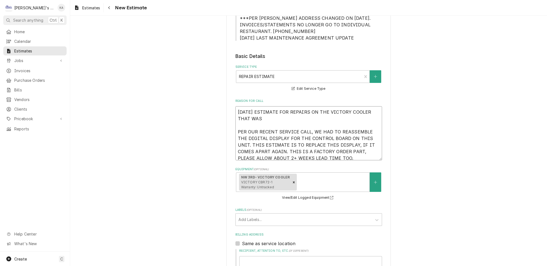
type textarea "x"
type textarea "9/4/2025 ESTIMATE FOR REPAIRS ON THE VICTORY COOLER THAT WAS PER OUR RECENT SER…"
type textarea "x"
type textarea "9/4/2025 ESTIMATE FOR REPAIRS ON THE VICTORY COOLER THAT WAS F PER OUR RECENT S…"
type textarea "x"
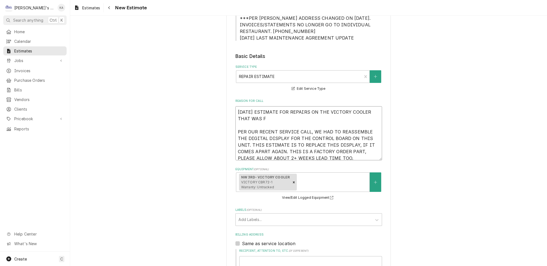
type textarea "9/4/2025 ESTIMATE FOR REPAIRS ON THE VICTORY COOLER THAT WAS FO PER OUR RECENT …"
type textarea "x"
type textarea "9/4/2025 ESTIMATE FOR REPAIRS ON THE VICTORY COOLER THAT WAS FOU PER OUR RECENT…"
type textarea "x"
type textarea "9/4/2025 ESTIMATE FOR REPAIRS ON THE VICTORY COOLER THAT WAS FOUN PER OUR RECEN…"
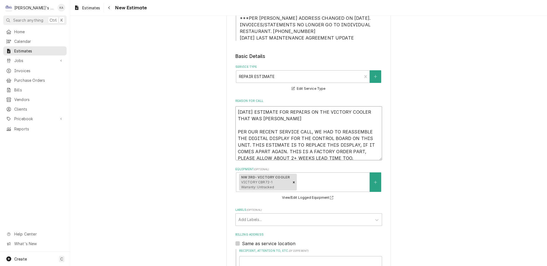
type textarea "x"
type textarea "9/4/2025 ESTIMATE FOR REPAIRS ON THE VICTORY COOLER THAT WAS FOUND PER OUR RECE…"
type textarea "x"
type textarea "9/4/2025 ESTIMATE FOR REPAIRS ON THE VICTORY COOLER THAT WAS FOUND PER OUR RECE…"
type textarea "x"
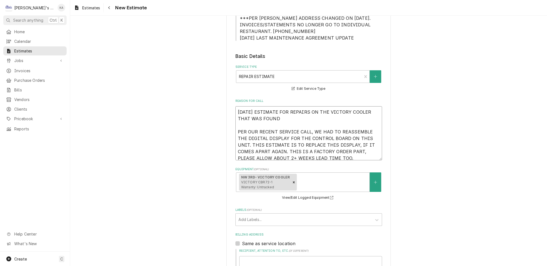
type textarea "9/4/2025 ESTIMATE FOR REPAIRS ON THE VICTORY COOLER THAT WAS FOUND T PER OUR RE…"
type textarea "x"
type textarea "9/4/2025 ESTIMATE FOR REPAIRS ON THE VICTORY COOLER THAT WAS FOUND TO PER OUR R…"
type textarea "x"
type textarea "9/4/2025 ESTIMATE FOR REPAIRS ON THE VICTORY COOLER THAT WAS FOUND TO PER OUR R…"
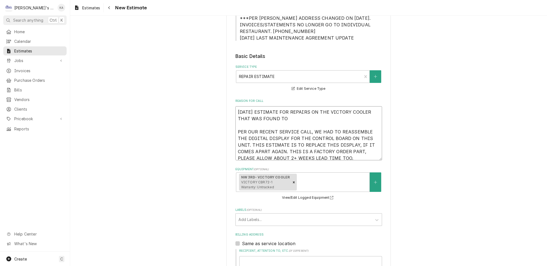
type textarea "x"
type textarea "9/4/2025 ESTIMATE FOR REPAIRS ON THE VICTORY COOLER THAT WAS FOUND TO H PER OUR…"
type textarea "x"
type textarea "9/4/2025 ESTIMATE FOR REPAIRS ON THE VICTORY COOLER THAT WAS FOUND TO HA PER OU…"
type textarea "x"
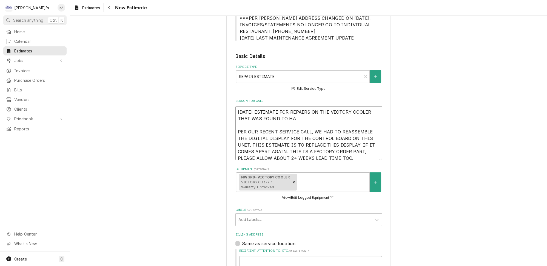
type textarea "9/4/2025 ESTIMATE FOR REPAIRS ON THE VICTORY COOLER THAT WAS FOUND TO HAV PER O…"
type textarea "x"
type textarea "9/4/2025 ESTIMATE FOR REPAIRS ON THE VICTORY COOLER THAT WAS FOUND TO HAVE PER …"
type textarea "x"
type textarea "9/4/2025 ESTIMATE FOR REPAIRS ON THE VICTORY COOLER THAT WAS FOUND TO HAVE PER …"
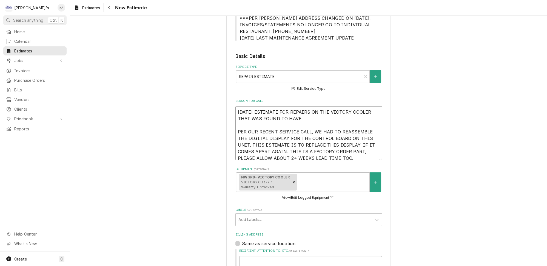
type textarea "x"
type textarea "9/4/2025 ESTIMATE FOR REPAIRS ON THE VICTORY COOLER THAT WAS FOUND TO HAVE T PE…"
type textarea "x"
type textarea "9/4/2025 ESTIMATE FOR REPAIRS ON THE VICTORY COOLER THAT WAS FOUND TO HAVE TH P…"
type textarea "x"
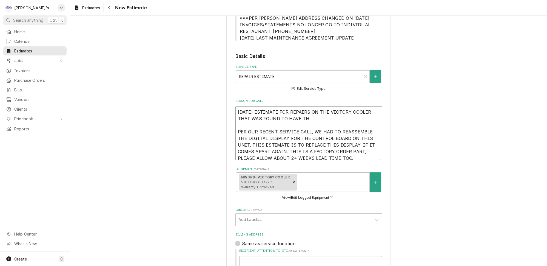
type textarea "9/4/2025 ESTIMATE FOR REPAIRS ON THE VICTORY COOLER THAT WAS FOUND TO HAVE THE …"
type textarea "x"
type textarea "9/4/2025 ESTIMATE FOR REPAIRS ON THE VICTORY COOLER THAT WAS FOUND TO HAVE THE …"
type textarea "x"
type textarea "9/4/2025 ESTIMATE FOR REPAIRS ON THE VICTORY COOLER THAT WAS FOUND TO HAVE THE …"
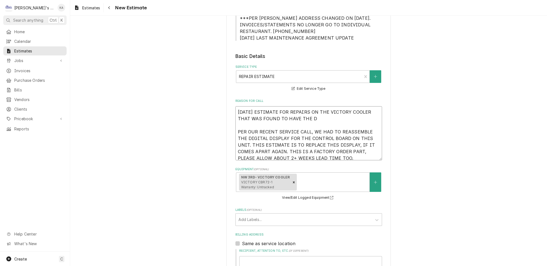
type textarea "x"
type textarea "9/4/2025 ESTIMATE FOR REPAIRS ON THE VICTORY COOLER THAT WAS FOUND TO HAVE THE …"
type textarea "x"
type textarea "9/4/2025 ESTIMATE FOR REPAIRS ON THE VICTORY COOLER THAT WAS FOUND TO HAVE THE …"
type textarea "x"
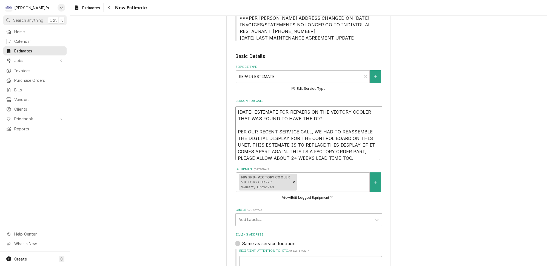
type textarea "9/4/2025 ESTIMATE FOR REPAIRS ON THE VICTORY COOLER THAT WAS FOUND TO HAVE THE …"
type textarea "x"
type textarea "9/4/2025 ESTIMATE FOR REPAIRS ON THE VICTORY COOLER THAT WAS FOUND TO HAVE THE …"
type textarea "x"
type textarea "9/4/2025 ESTIMATE FOR REPAIRS ON THE VICTORY COOLER THAT WAS FOUND TO HAVE THE …"
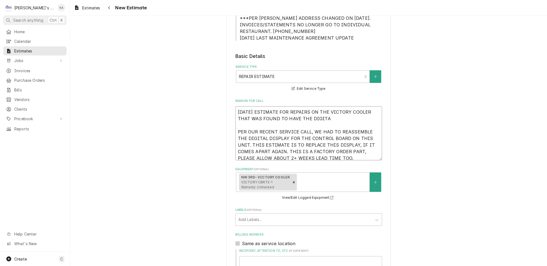
type textarea "x"
type textarea "9/4/2025 ESTIMATE FOR REPAIRS ON THE VICTORY COOLER THAT WAS FOUND TO HAVE THE …"
type textarea "x"
type textarea "9/4/2025 ESTIMATE FOR REPAIRS ON THE VICTORY COOLER THAT WAS FOUND TO HAVE THE …"
type textarea "x"
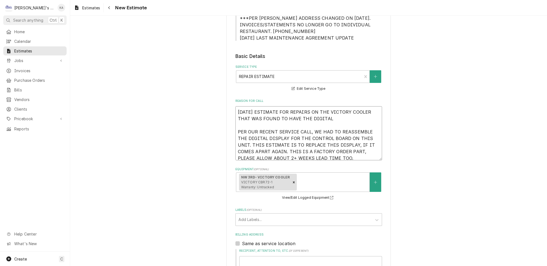
type textarea "9/4/2025 ESTIMATE FOR REPAIRS ON THE VICTORY COOLER THAT WAS FOUND TO HAVE THE …"
type textarea "x"
type textarea "9/4/2025 ESTIMATE FOR REPAIRS ON THE VICTORY COOLER THAT WAS FOUND TO HAVE THE …"
type textarea "x"
type textarea "9/4/2025 ESTIMATE FOR REPAIRS ON THE VICTORY COOLER THAT WAS FOUND TO HAVE THE …"
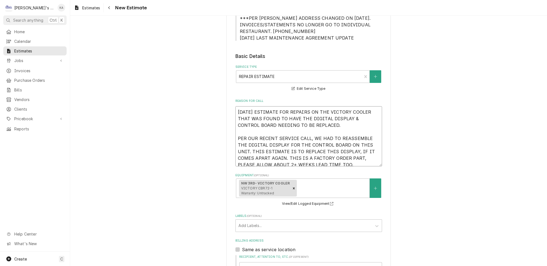
click at [241, 125] on textarea "9/4/2025 ESTIMATE FOR REPAIRS ON THE VICTORY COOLER THAT WAS FOUND TO HAVE THE …" at bounding box center [308, 136] width 147 height 60
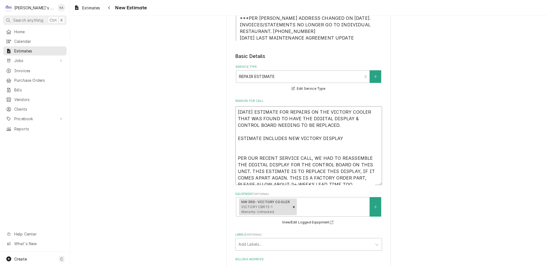
click at [339, 132] on textarea "9/4/2025 ESTIMATE FOR REPAIRS ON THE VICTORY COOLER THAT WAS FOUND TO HAVE THE …" at bounding box center [308, 145] width 147 height 79
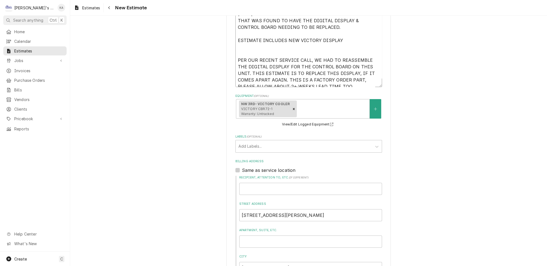
scroll to position [192, 0]
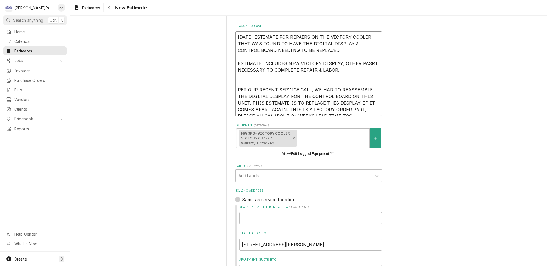
drag, startPoint x: 307, startPoint y: 81, endPoint x: 338, endPoint y: 88, distance: 31.6
click at [338, 88] on textarea "9/4/2025 ESTIMATE FOR REPAIRS ON THE VICTORY COOLER THAT WAS FOUND TO HAVE THE …" at bounding box center [308, 73] width 147 height 85
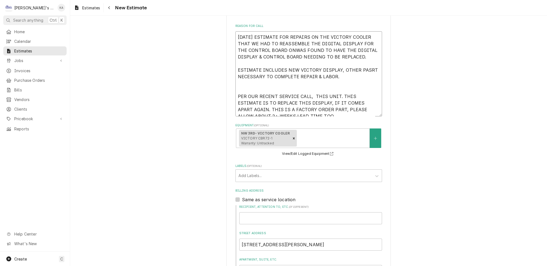
click at [281, 44] on textarea "9/4/2025 ESTIMATE FOR REPAIRS ON THE VICTORY COOLER THAT WE HAD TO REASSEMBLE T…" at bounding box center [308, 73] width 147 height 85
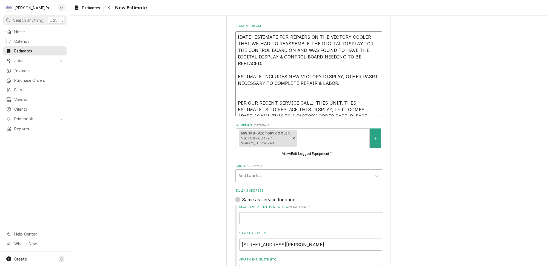
drag, startPoint x: 298, startPoint y: 51, endPoint x: 292, endPoint y: 46, distance: 7.6
click at [292, 46] on textarea "9/4/2025 ESTIMATE FOR REPAIRS ON THE VICTORY COOLER THAT WE HAD TO REASSEMBLE T…" at bounding box center [308, 73] width 147 height 85
